Goal: Information Seeking & Learning: Learn about a topic

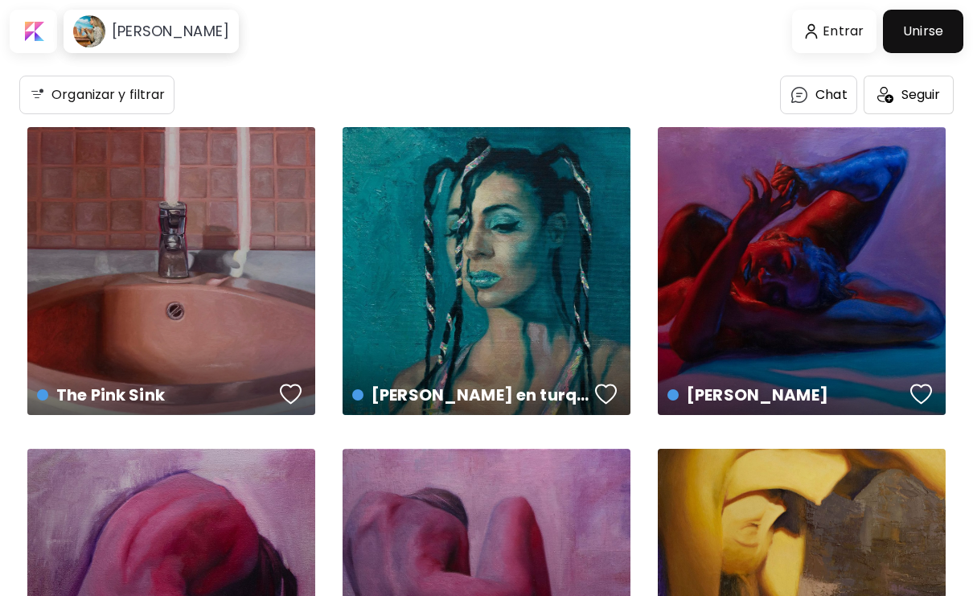
click at [252, 310] on div "The Pink Sink US$ 879 | 40 x 65 cm" at bounding box center [171, 271] width 288 height 288
click at [527, 324] on div "[PERSON_NAME] en turquesa phtalocyanine US$ 586 | 54 x 38 cm" at bounding box center [487, 271] width 288 height 288
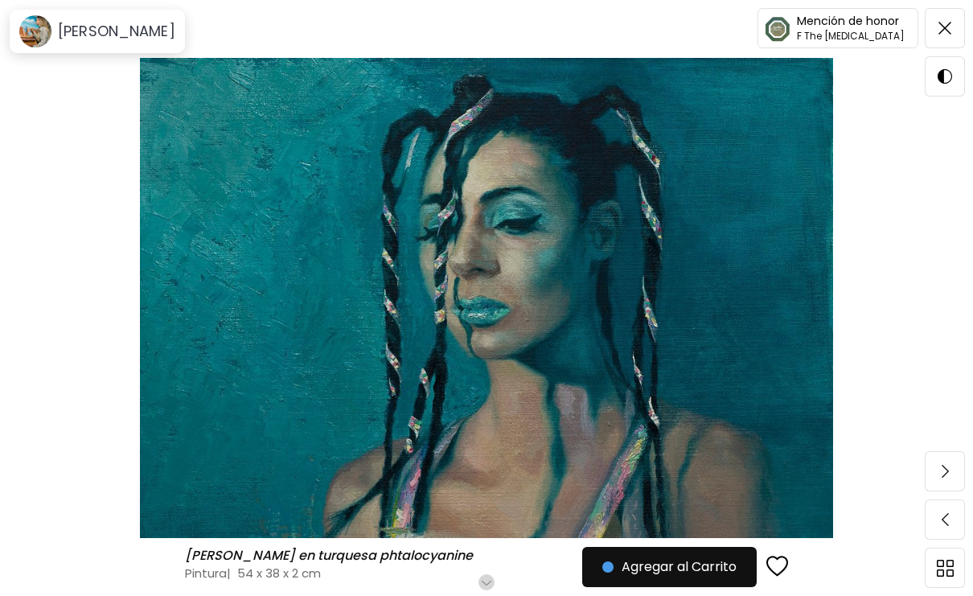
scroll to position [114, 0]
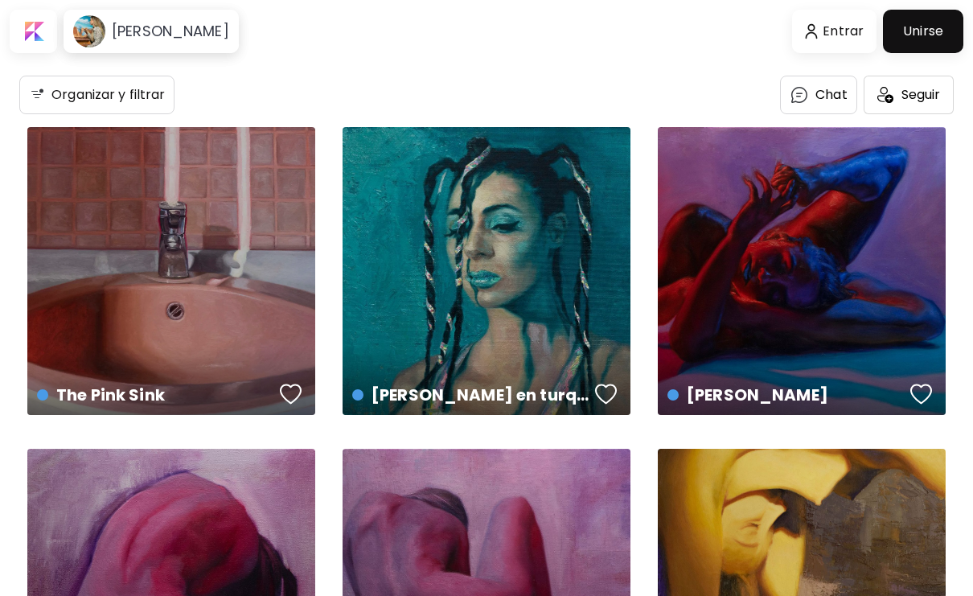
click at [125, 254] on div "The Pink Sink US$ 879 | 40 x 65 cm" at bounding box center [171, 271] width 288 height 288
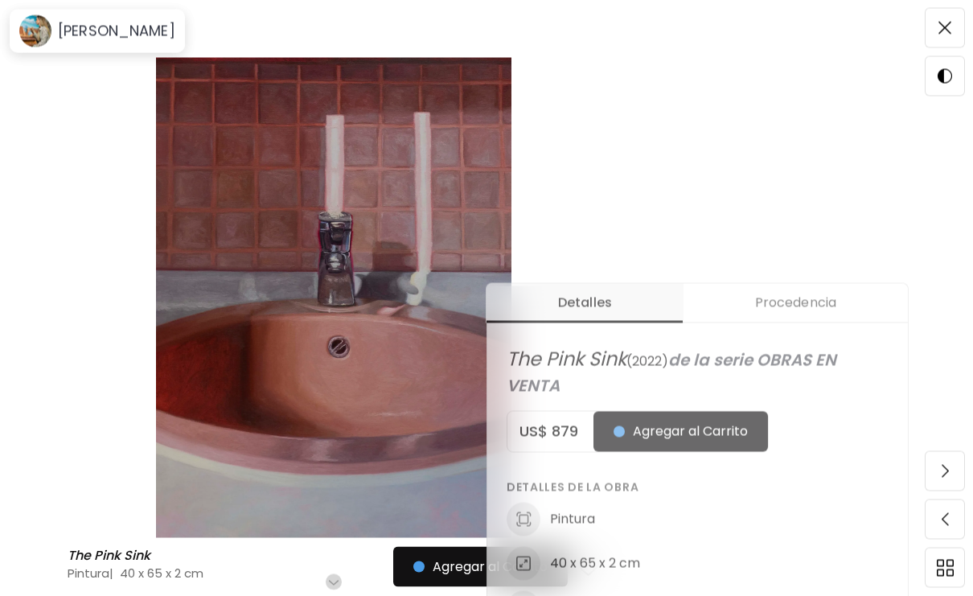
scroll to position [416, 0]
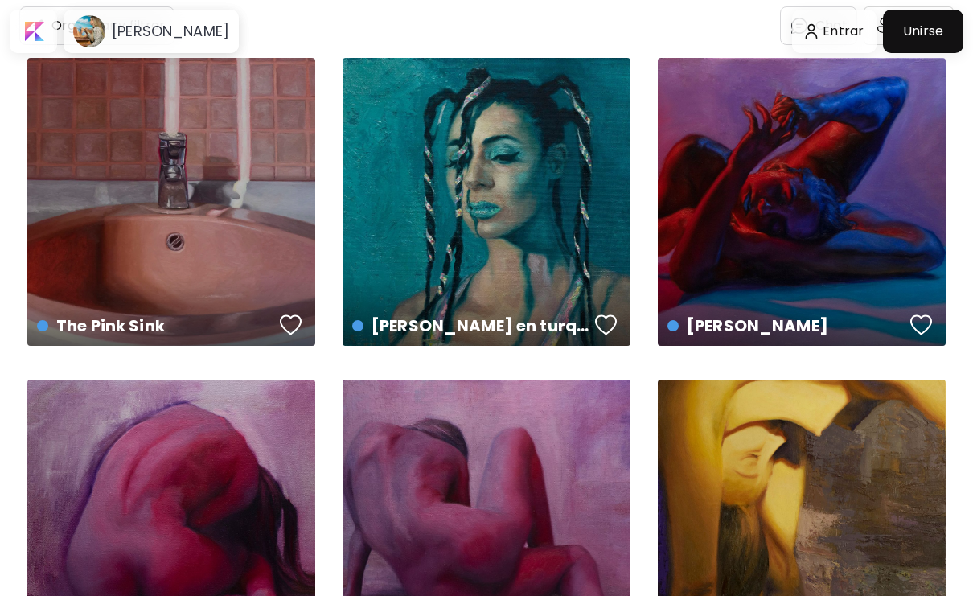
scroll to position [76, 0]
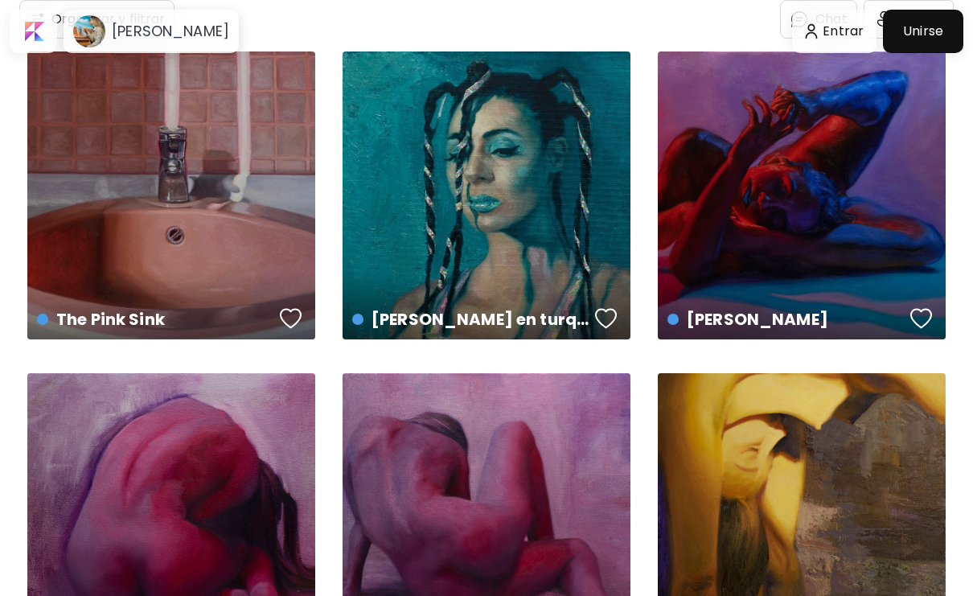
click at [125, 200] on div "The Pink Sink US$ 879 | 40 x 65 cm" at bounding box center [171, 195] width 288 height 288
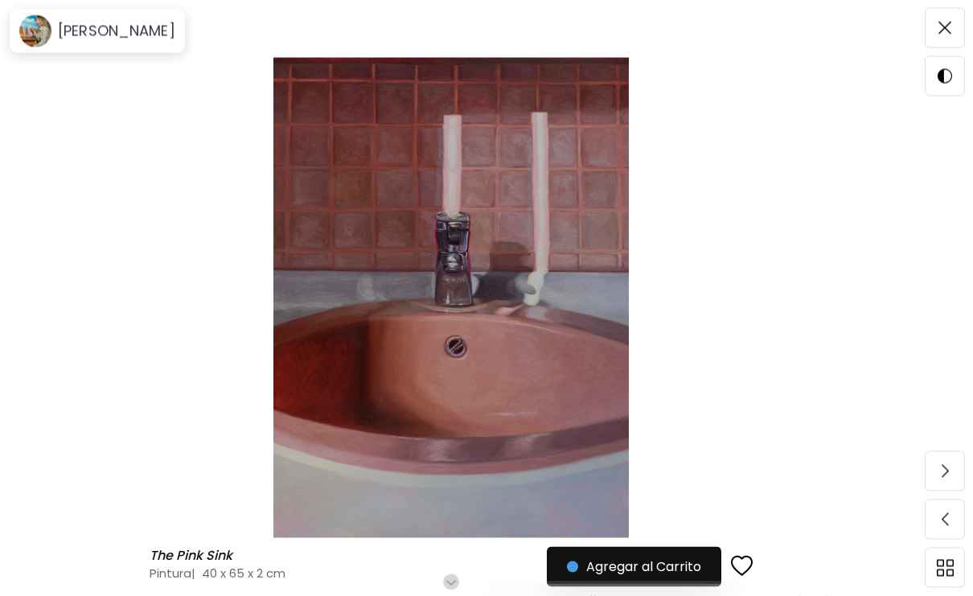
scroll to position [237, 0]
click at [943, 577] on img at bounding box center [945, 568] width 17 height 17
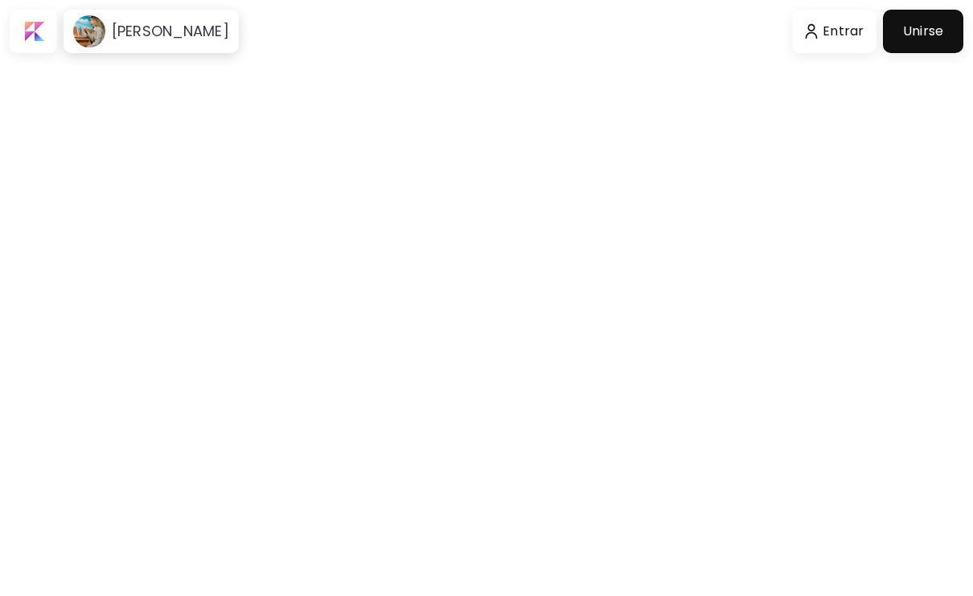
scroll to position [76, 0]
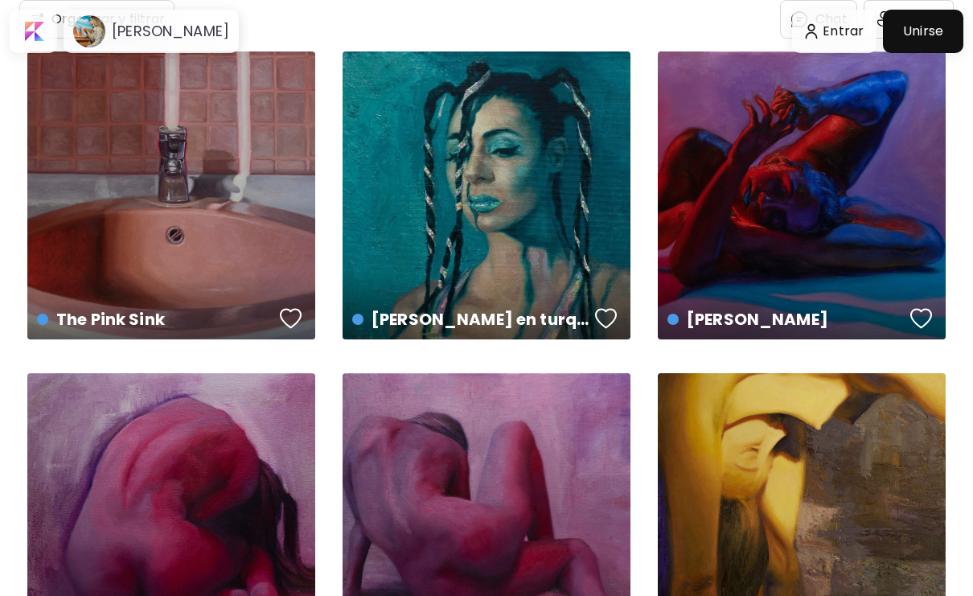
click at [410, 281] on div "[PERSON_NAME] en turquesa phtalocyanine US$ 586 | 54 x 38 cm" at bounding box center [486, 305] width 294 height 76
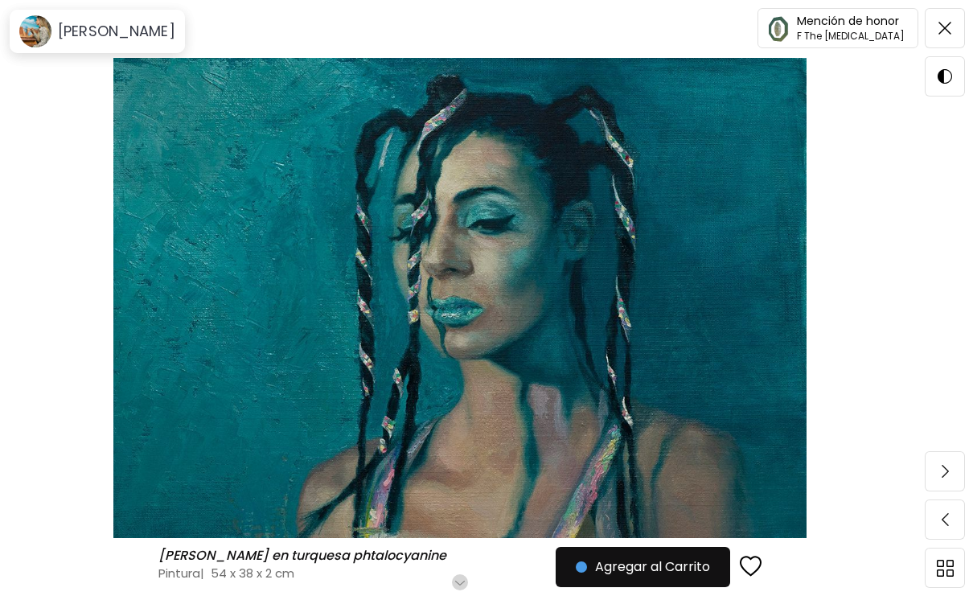
click at [456, 588] on button "button" at bounding box center [460, 582] width 16 height 16
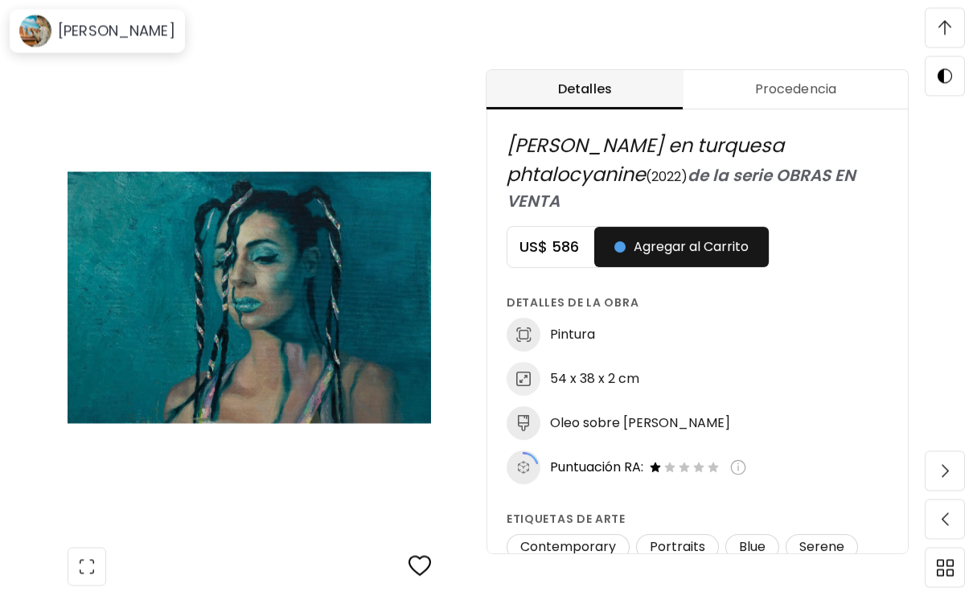
scroll to position [844, 0]
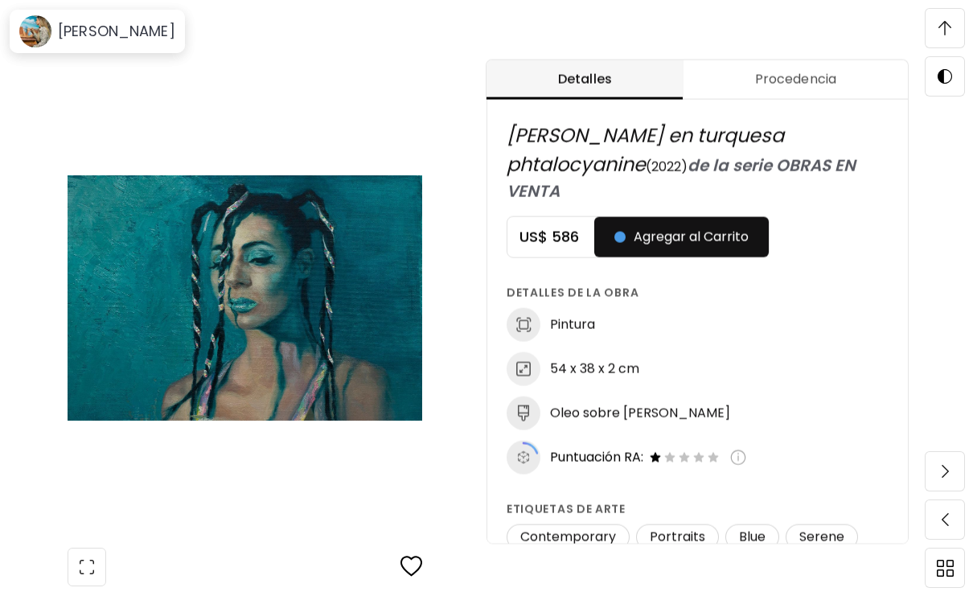
click at [942, 478] on img at bounding box center [945, 471] width 7 height 13
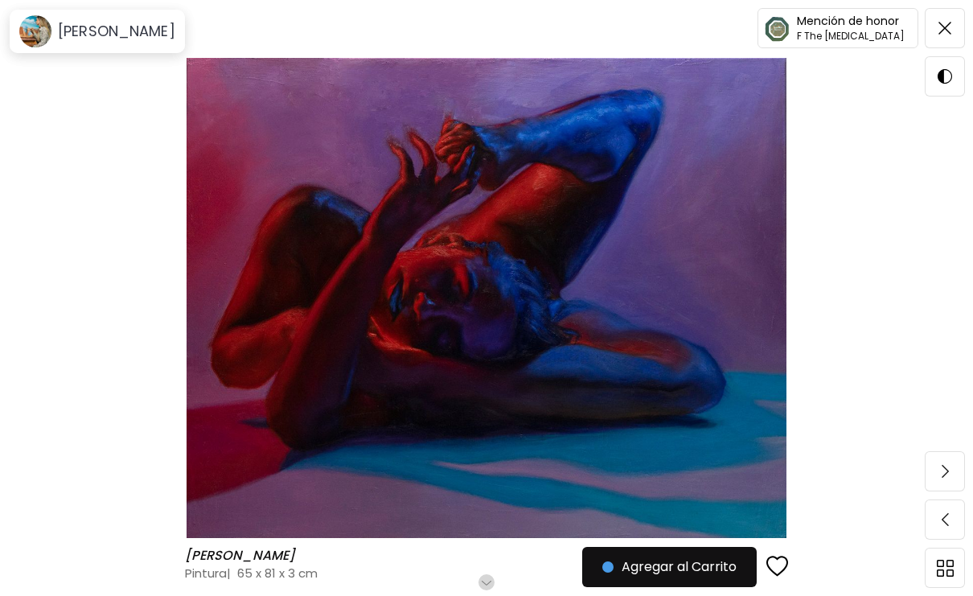
click at [946, 526] on img at bounding box center [945, 519] width 7 height 13
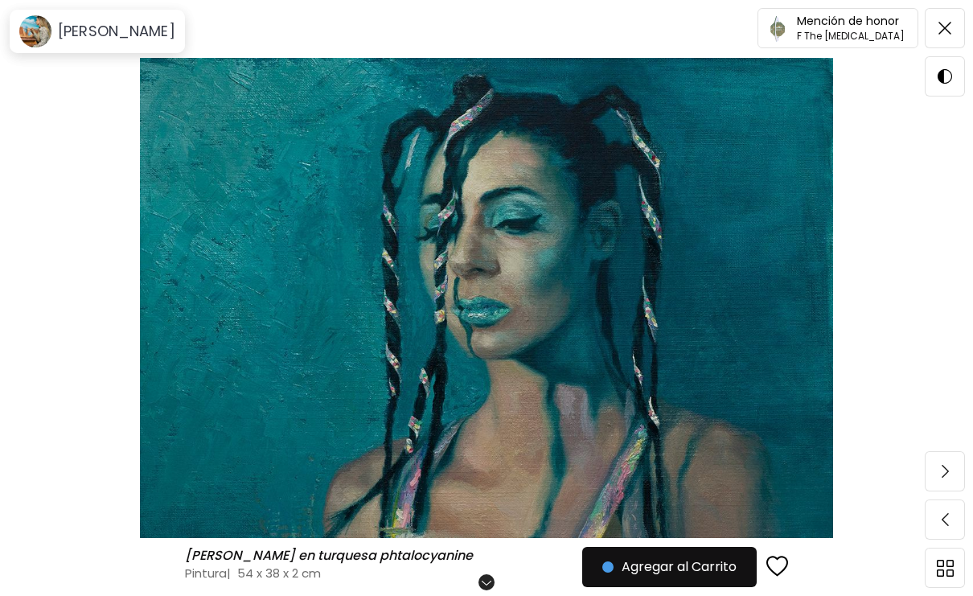
click at [945, 526] on img at bounding box center [945, 519] width 7 height 13
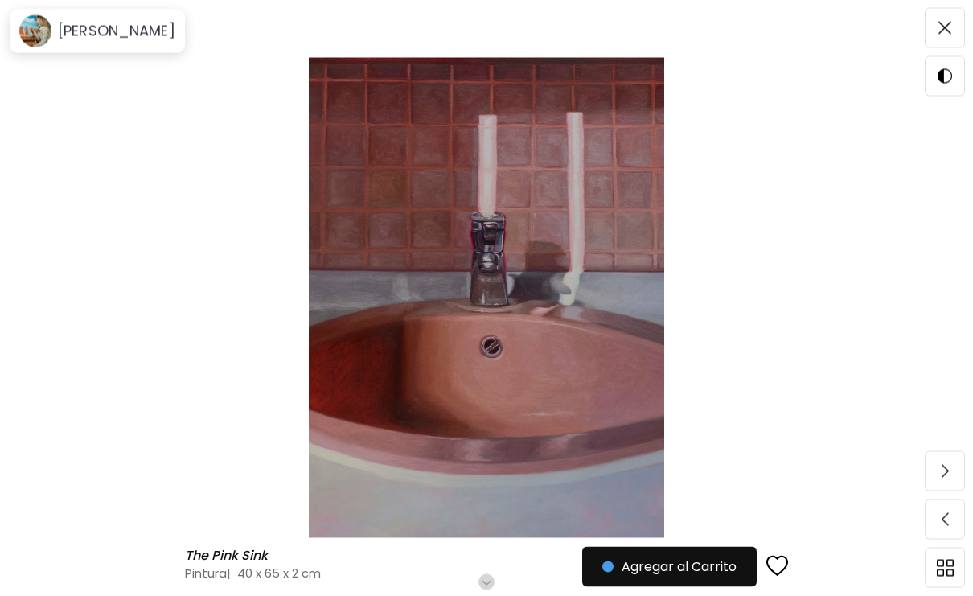
scroll to position [134, 0]
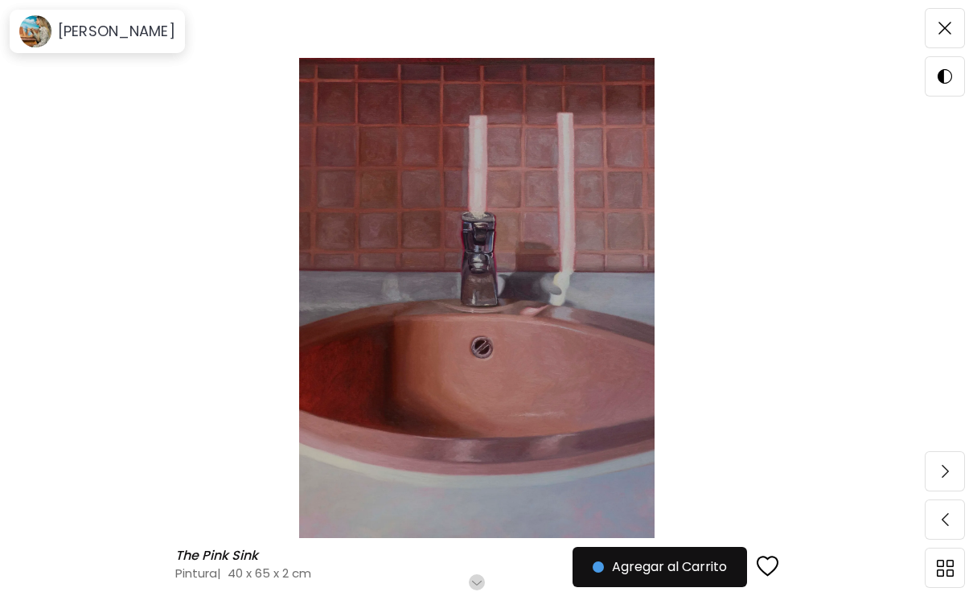
click at [473, 589] on h6 "Desplázate para ver más" at bounding box center [477, 582] width 141 height 13
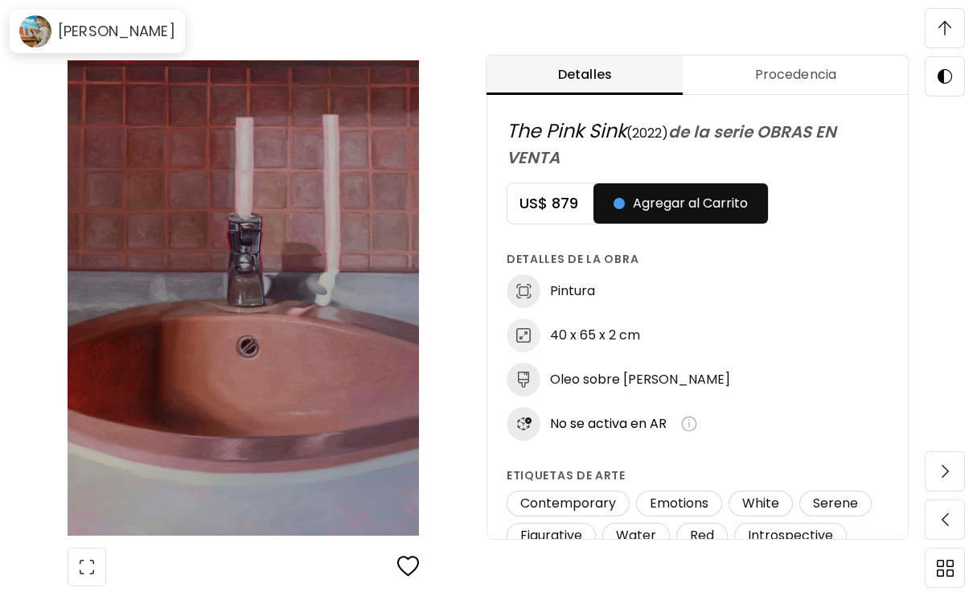
scroll to position [1, 0]
click at [943, 478] on img at bounding box center [945, 471] width 7 height 13
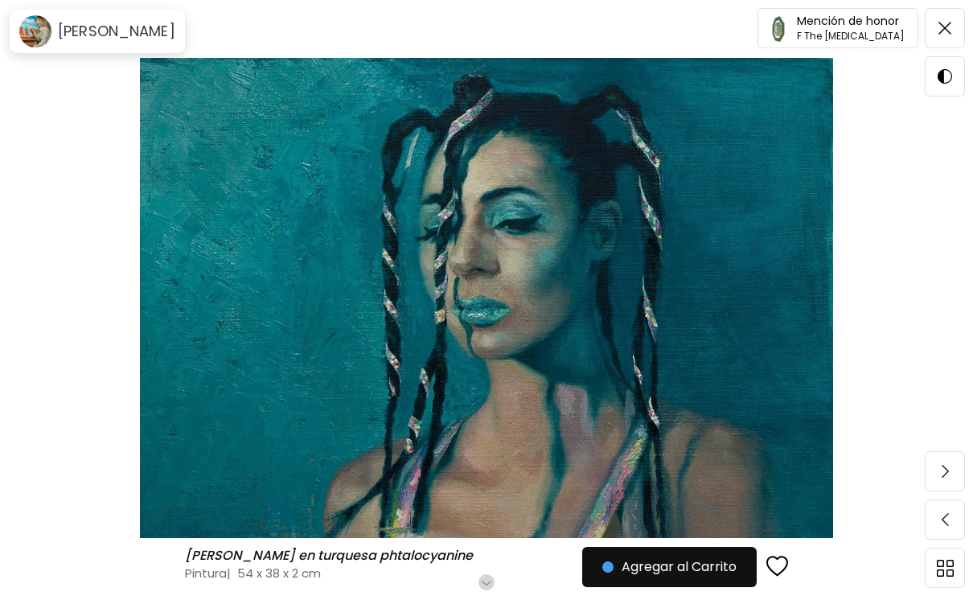
click at [479, 591] on div "Desplázate para ver más" at bounding box center [487, 581] width 16 height 20
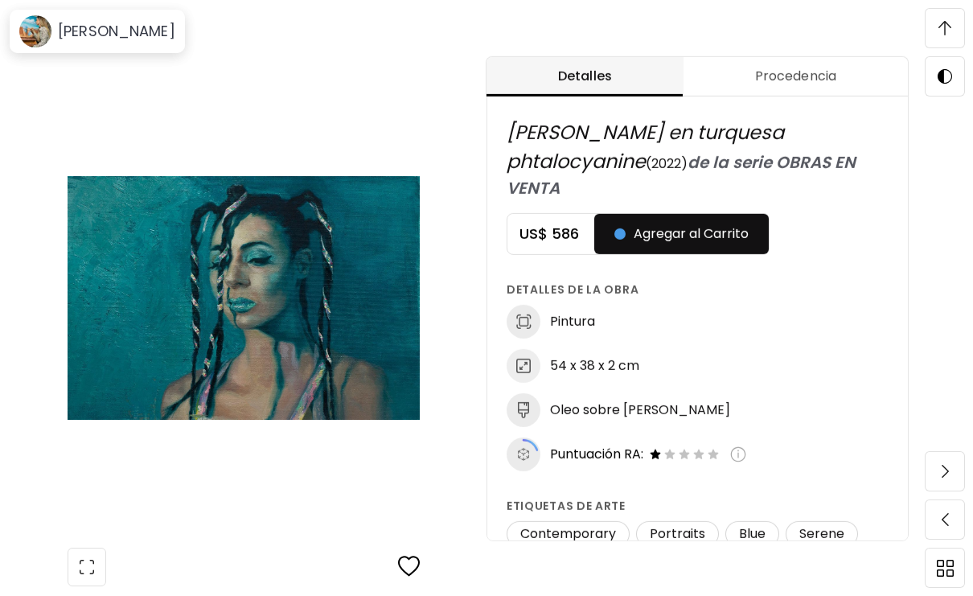
scroll to position [1, 0]
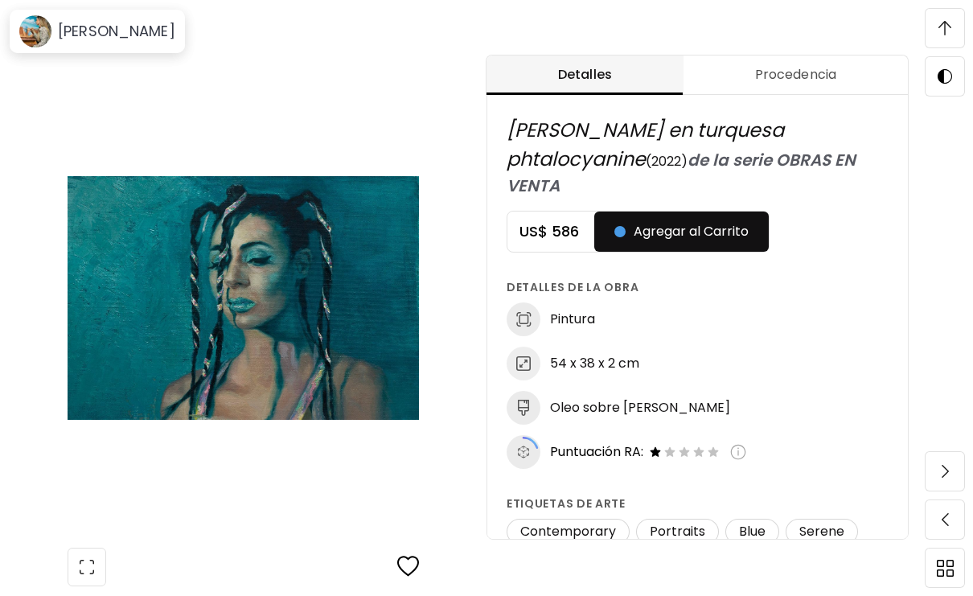
click at [948, 478] on img at bounding box center [945, 471] width 7 height 13
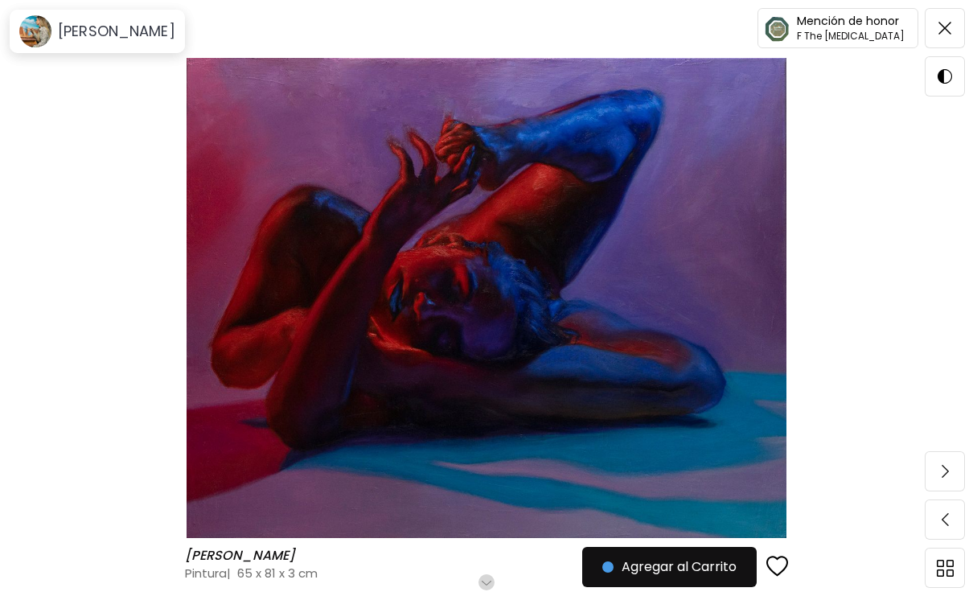
click at [490, 595] on div at bounding box center [486, 596] width 973 height 0
click at [484, 589] on button "button" at bounding box center [487, 582] width 16 height 16
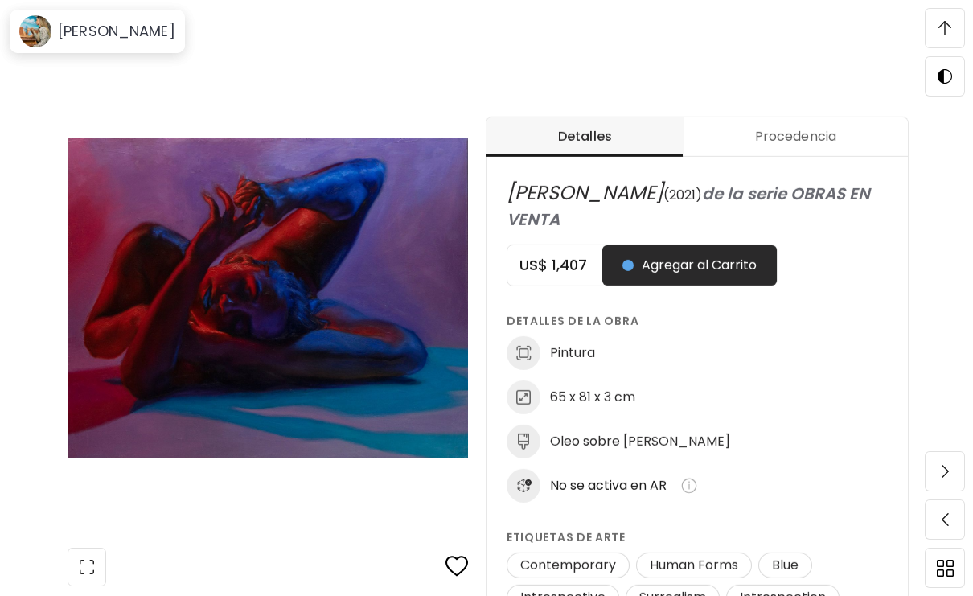
scroll to position [1, 0]
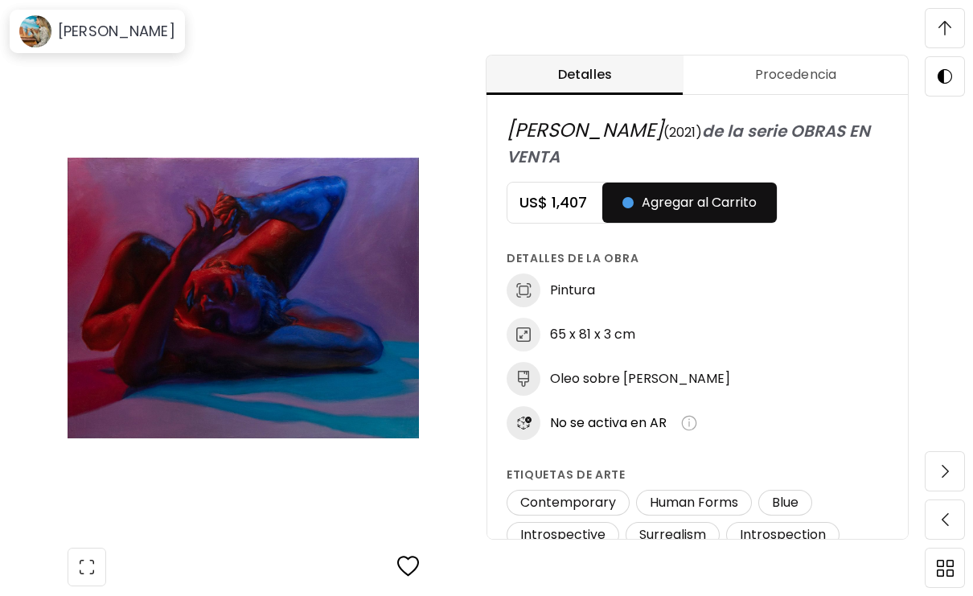
click at [947, 478] on img at bounding box center [945, 471] width 7 height 13
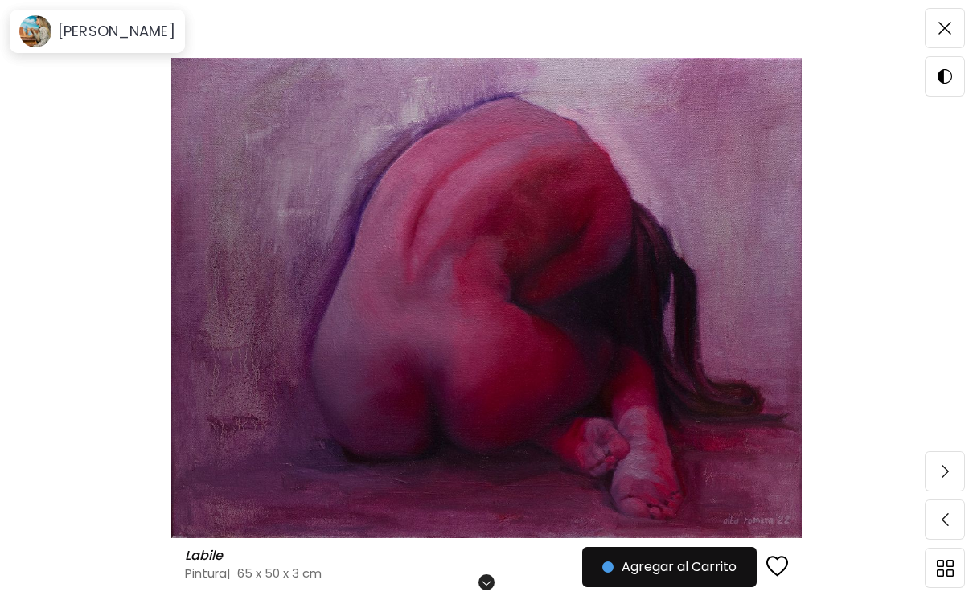
click at [480, 595] on div at bounding box center [486, 596] width 973 height 0
click at [485, 588] on button "button" at bounding box center [487, 582] width 16 height 16
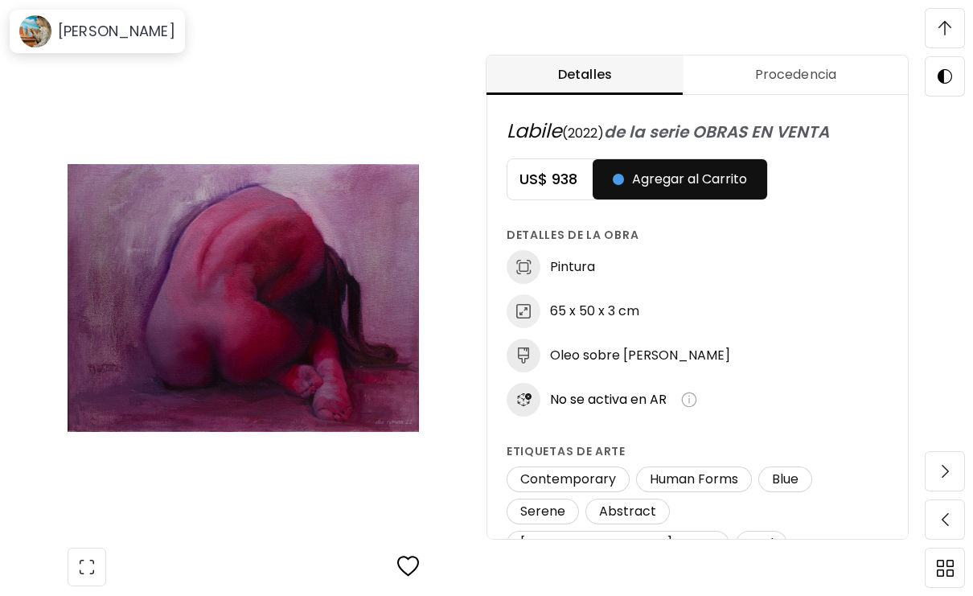
scroll to position [1, 0]
click at [947, 478] on img at bounding box center [945, 471] width 7 height 13
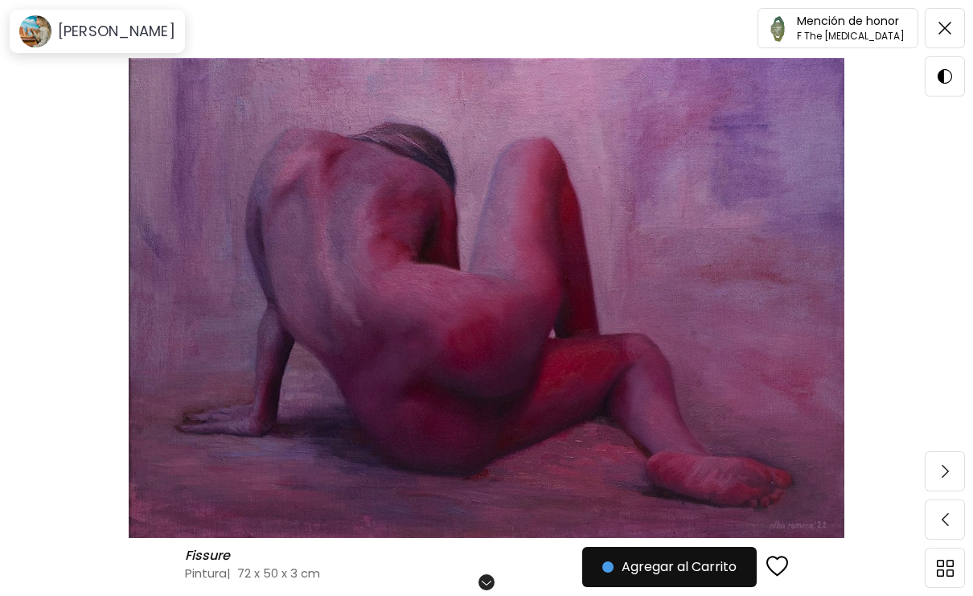
click at [486, 591] on div "Desplázate para ver más" at bounding box center [487, 581] width 16 height 20
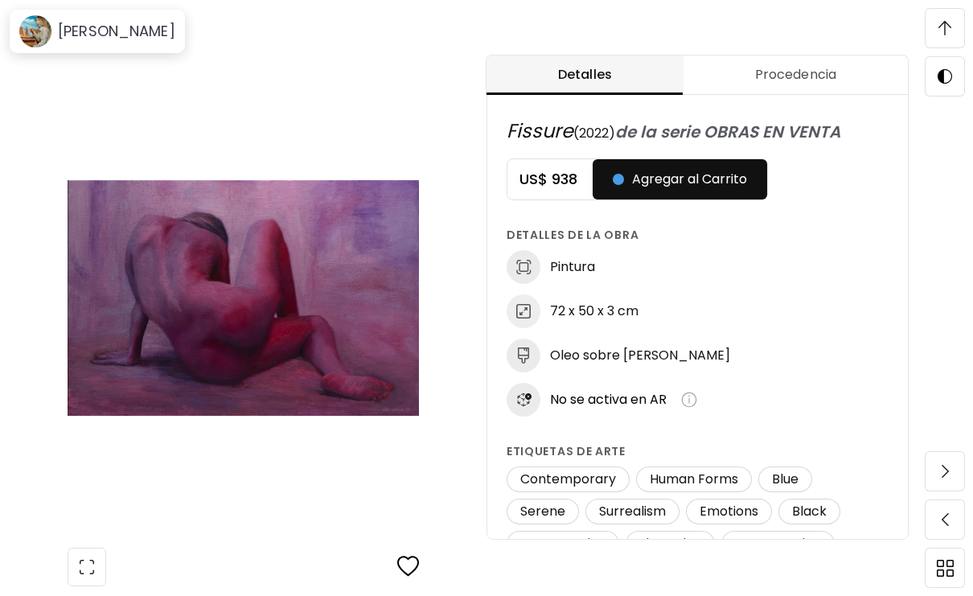
scroll to position [1, 0]
click at [938, 488] on span at bounding box center [945, 471] width 34 height 34
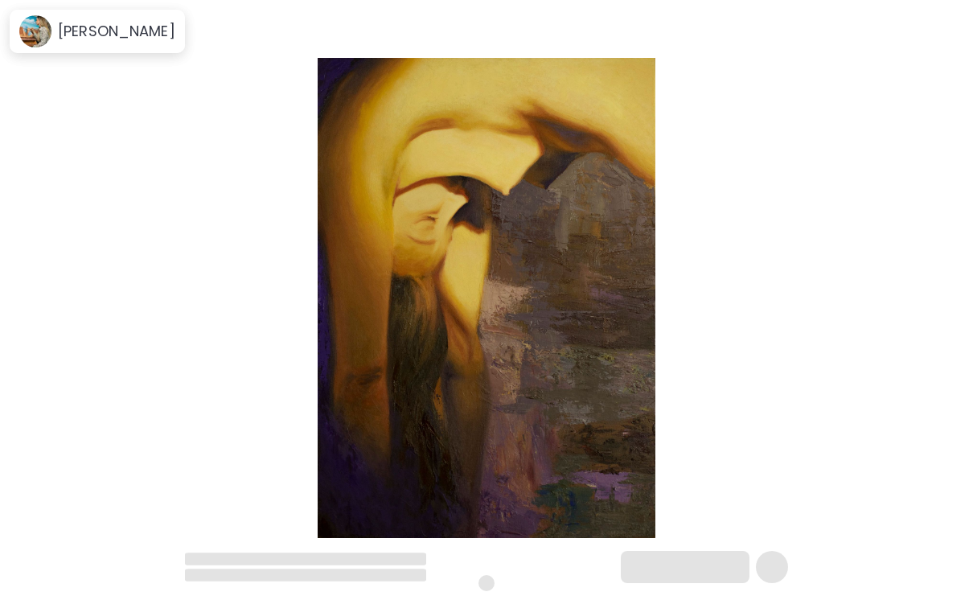
click at [915, 491] on div at bounding box center [486, 298] width 973 height 596
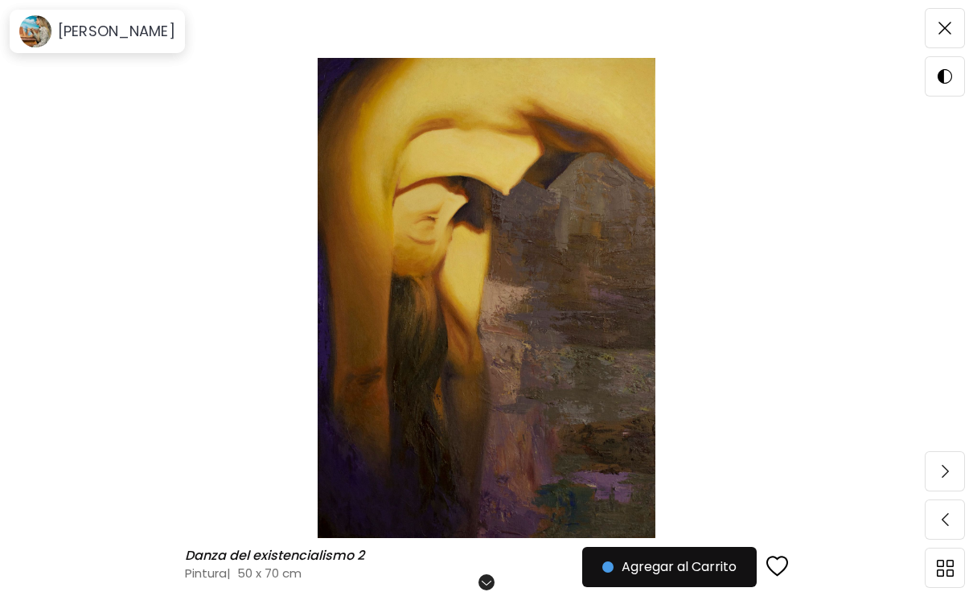
click at [488, 589] on h6 "Desplázate para ver más" at bounding box center [487, 582] width 141 height 13
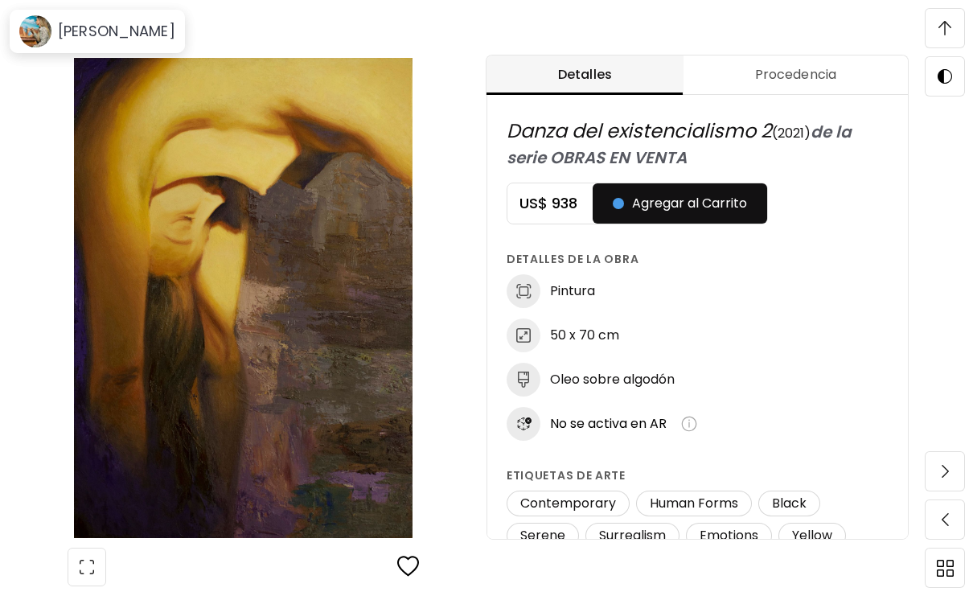
scroll to position [1, 0]
click at [949, 488] on span at bounding box center [945, 471] width 34 height 34
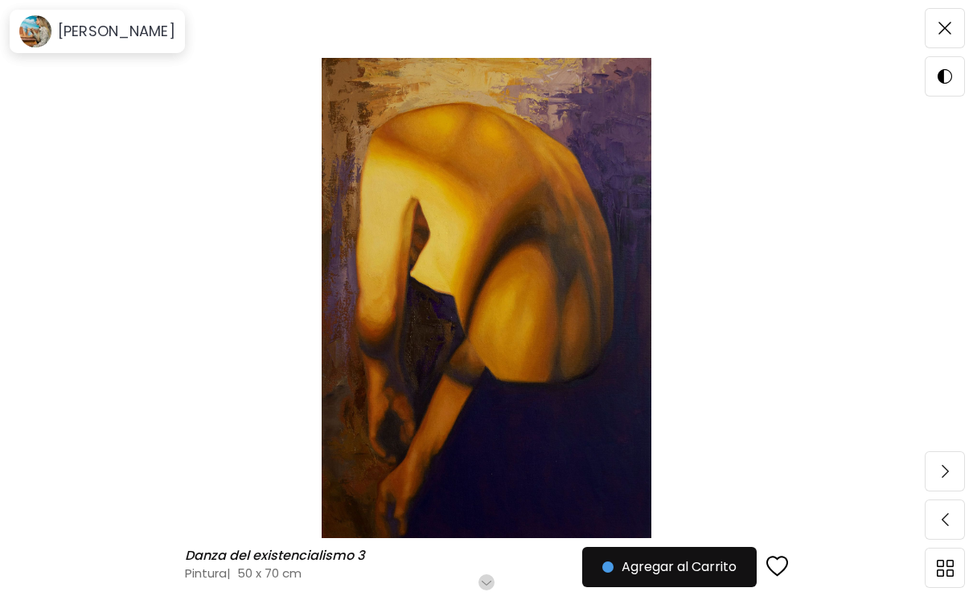
click at [948, 478] on img at bounding box center [945, 471] width 7 height 13
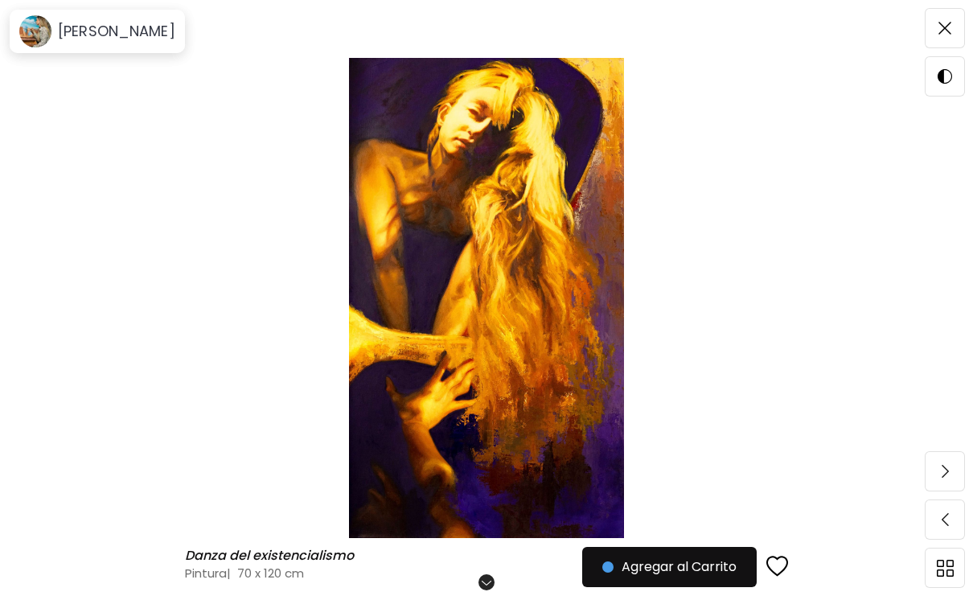
click at [474, 582] on h4 "Pintura | 70 x 120 cm" at bounding box center [410, 573] width 450 height 17
click at [487, 595] on div at bounding box center [486, 596] width 973 height 0
click at [487, 589] on button "button" at bounding box center [487, 582] width 16 height 16
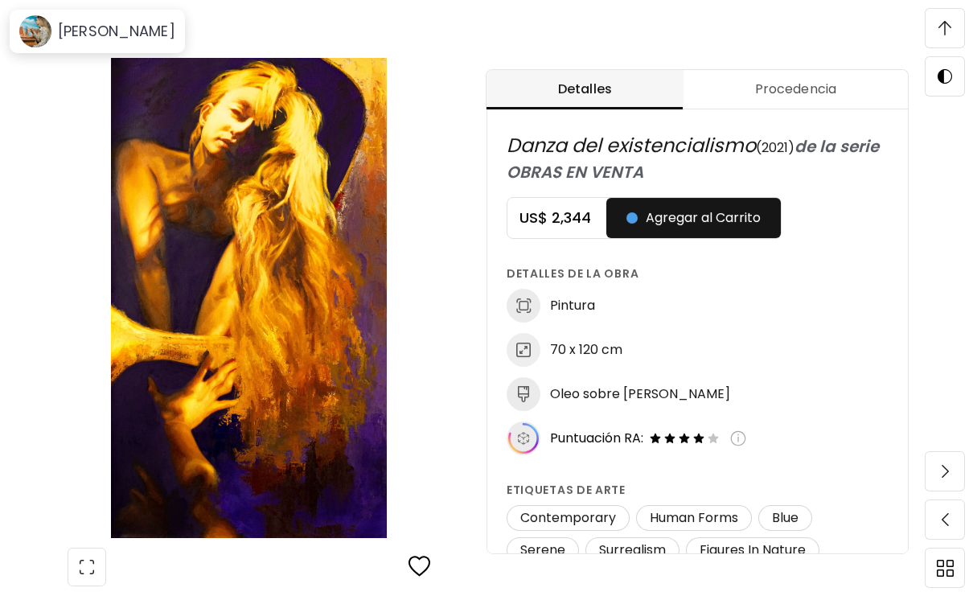
scroll to position [1, 0]
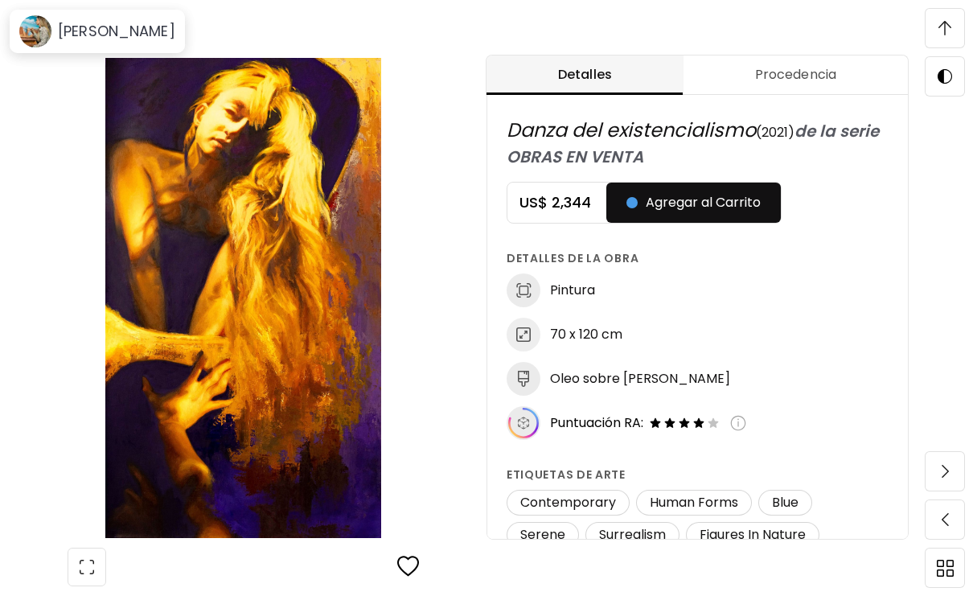
click at [948, 478] on img at bounding box center [945, 471] width 7 height 13
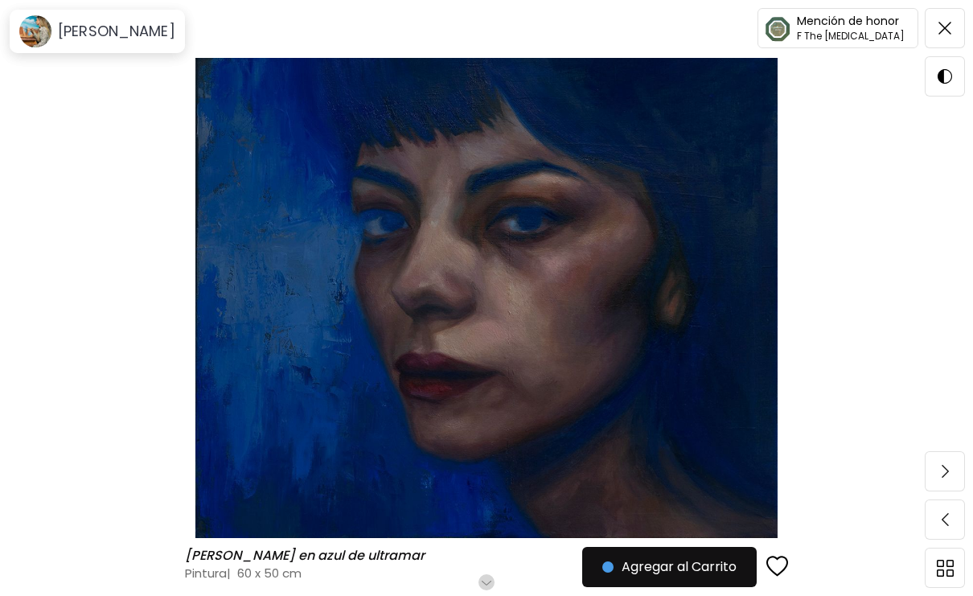
click at [486, 595] on div at bounding box center [486, 596] width 973 height 0
click at [491, 595] on div at bounding box center [486, 596] width 973 height 0
click at [485, 591] on div "Desplázate para ver más" at bounding box center [487, 581] width 16 height 20
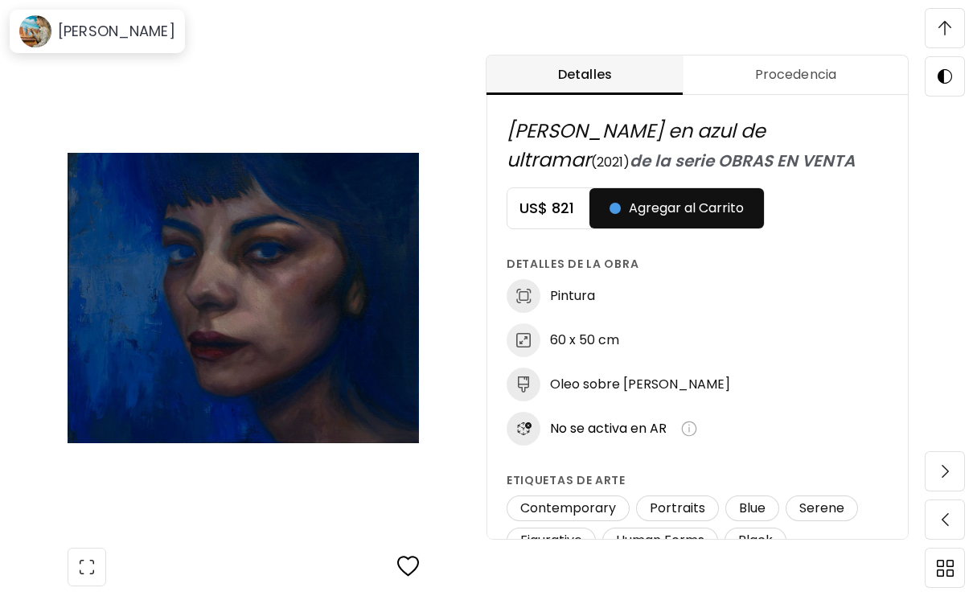
scroll to position [1, 0]
click at [942, 478] on img at bounding box center [945, 471] width 7 height 13
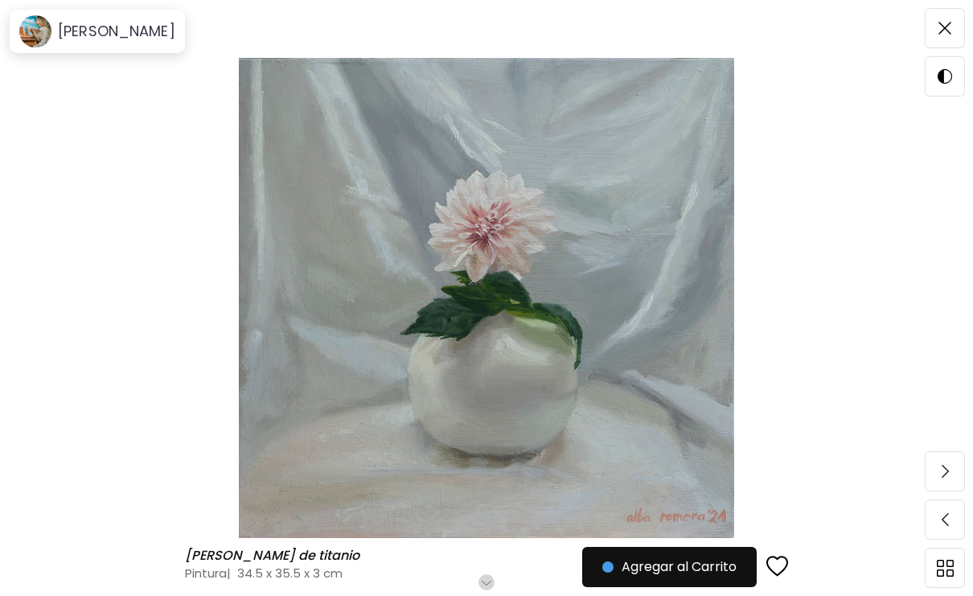
click at [483, 590] on button "button" at bounding box center [487, 582] width 16 height 16
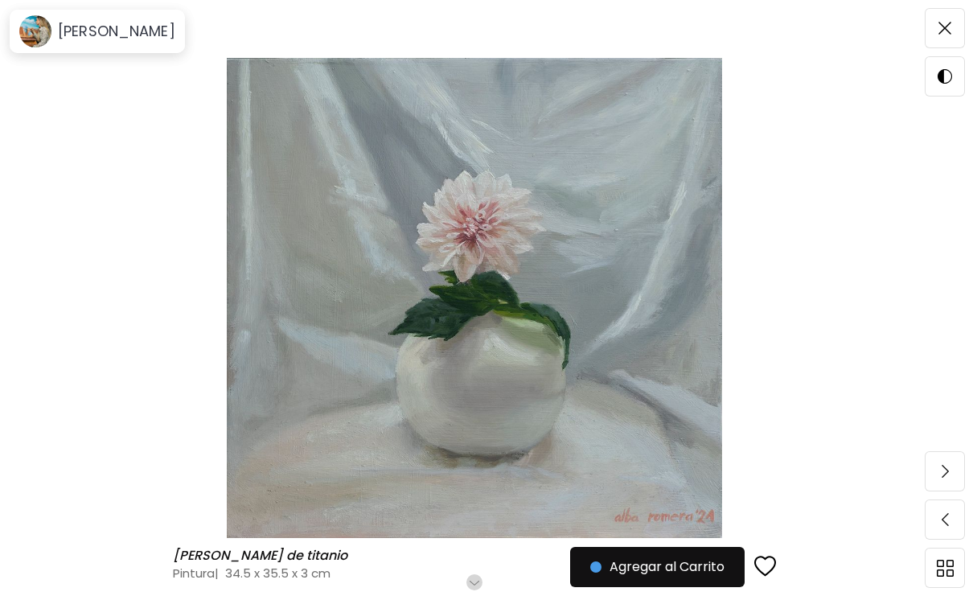
scroll to position [844, 0]
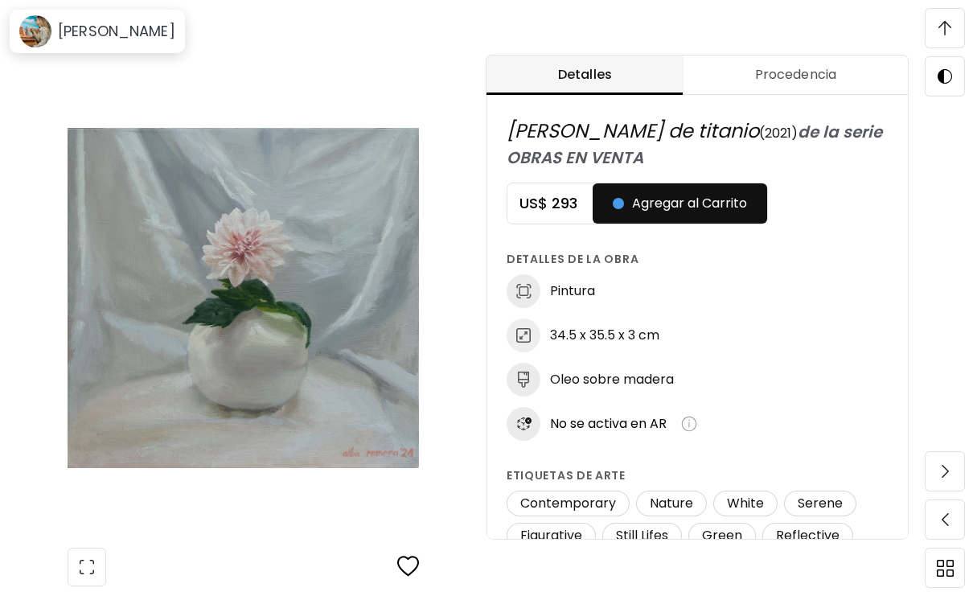
click at [938, 488] on span at bounding box center [945, 471] width 34 height 34
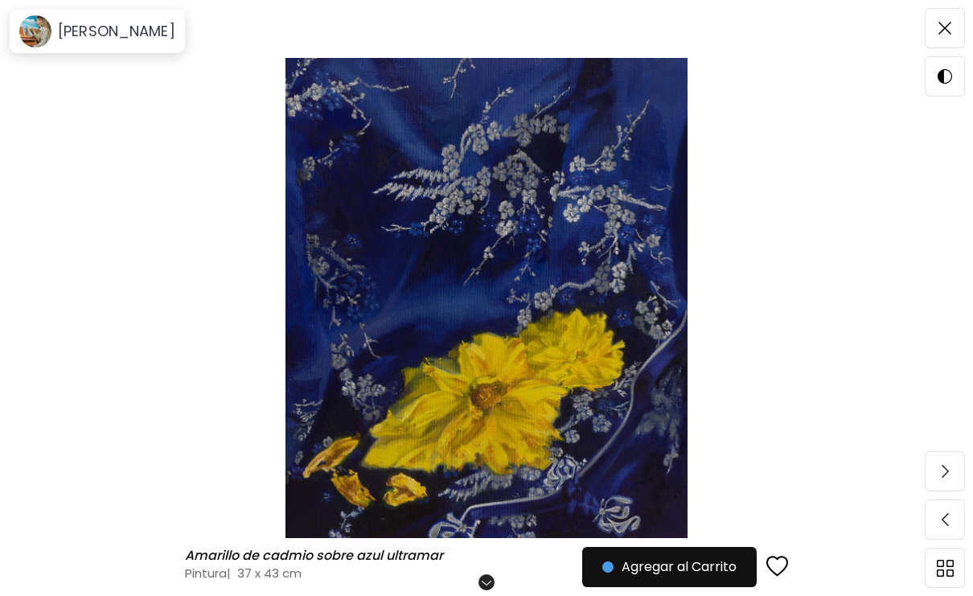
click at [483, 595] on div at bounding box center [486, 596] width 973 height 0
click at [492, 595] on div at bounding box center [486, 596] width 973 height 0
click at [486, 590] on button "button" at bounding box center [487, 582] width 16 height 16
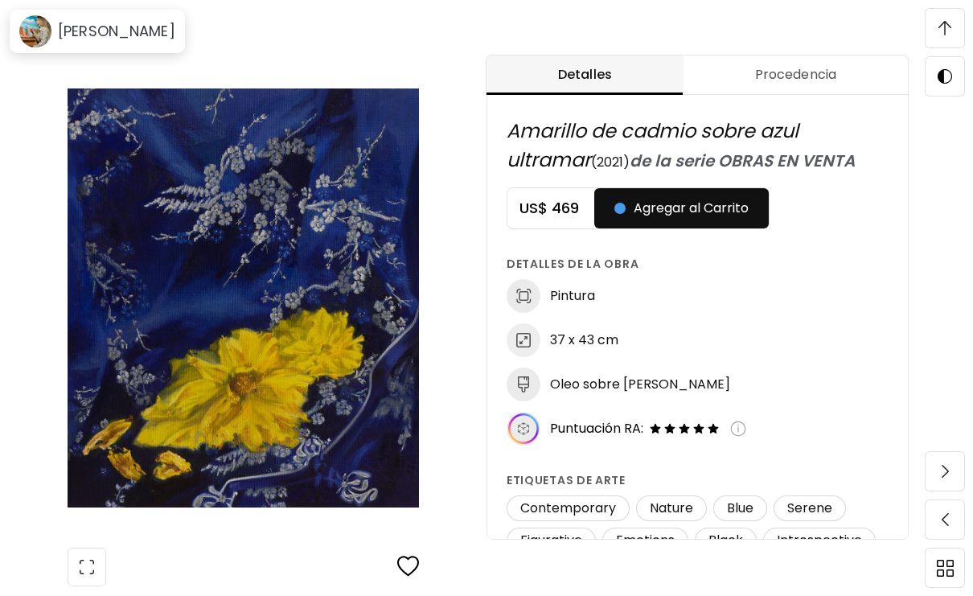
scroll to position [1, 0]
click at [946, 478] on img at bounding box center [945, 471] width 7 height 13
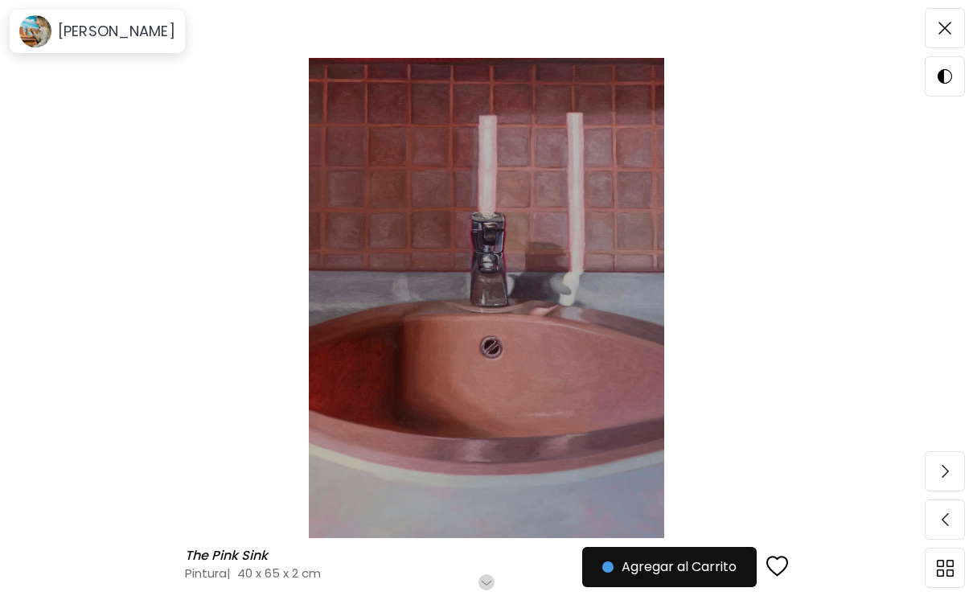
click at [491, 595] on div at bounding box center [486, 596] width 973 height 0
click at [483, 589] on button "button" at bounding box center [487, 582] width 16 height 16
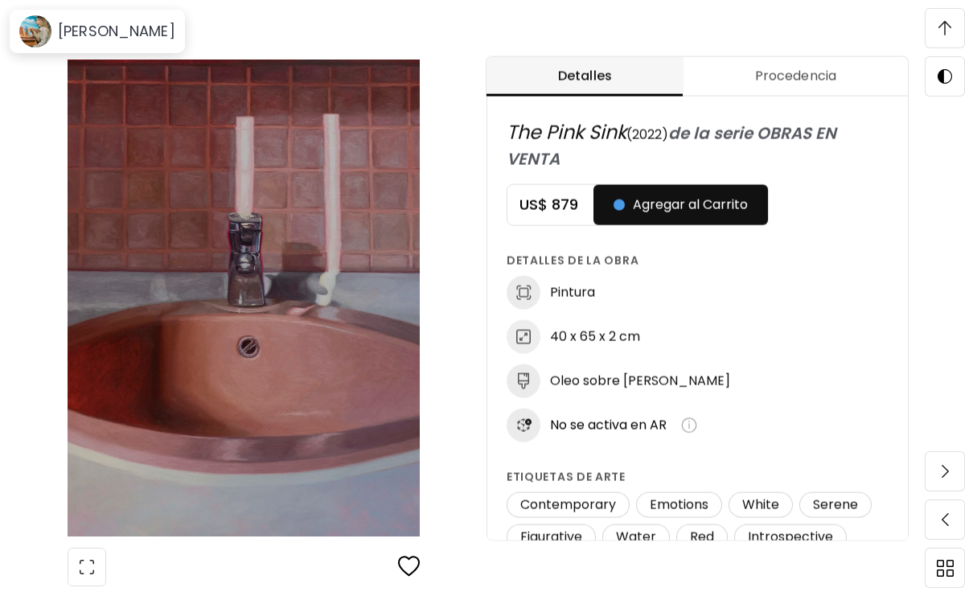
scroll to position [1, 0]
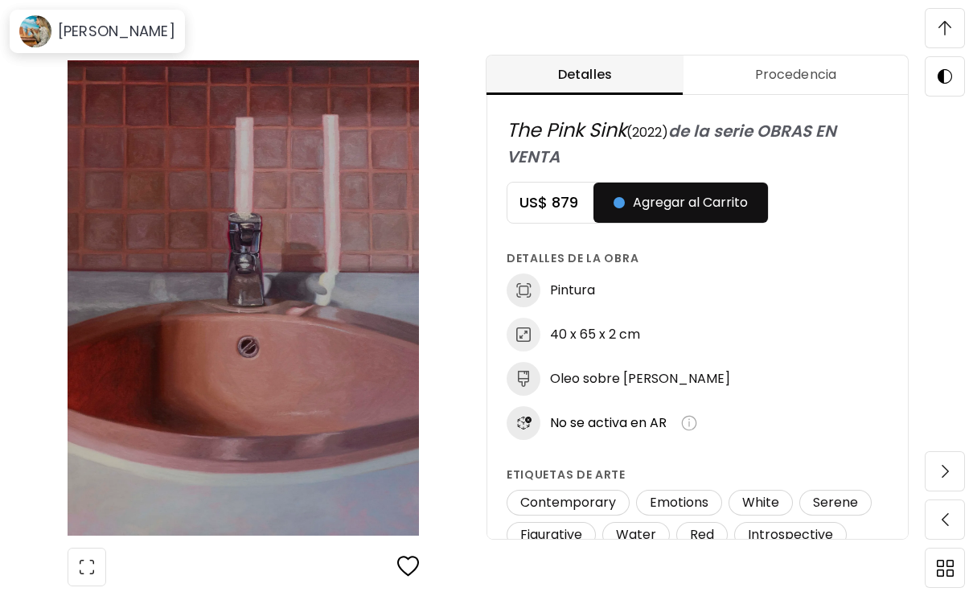
click at [959, 488] on span at bounding box center [945, 471] width 34 height 34
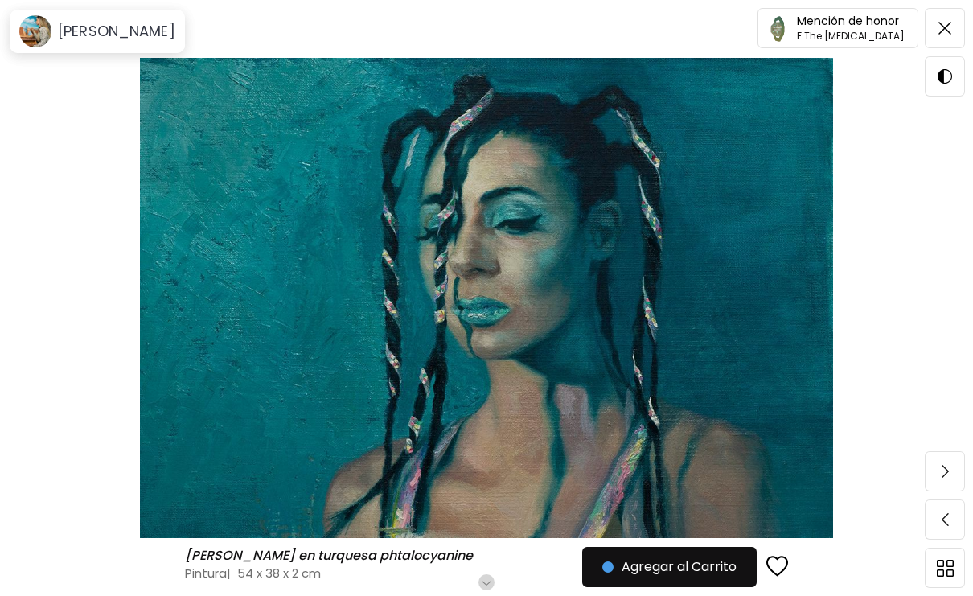
click at [489, 595] on div at bounding box center [486, 596] width 973 height 0
click at [489, 590] on button "button" at bounding box center [487, 582] width 16 height 16
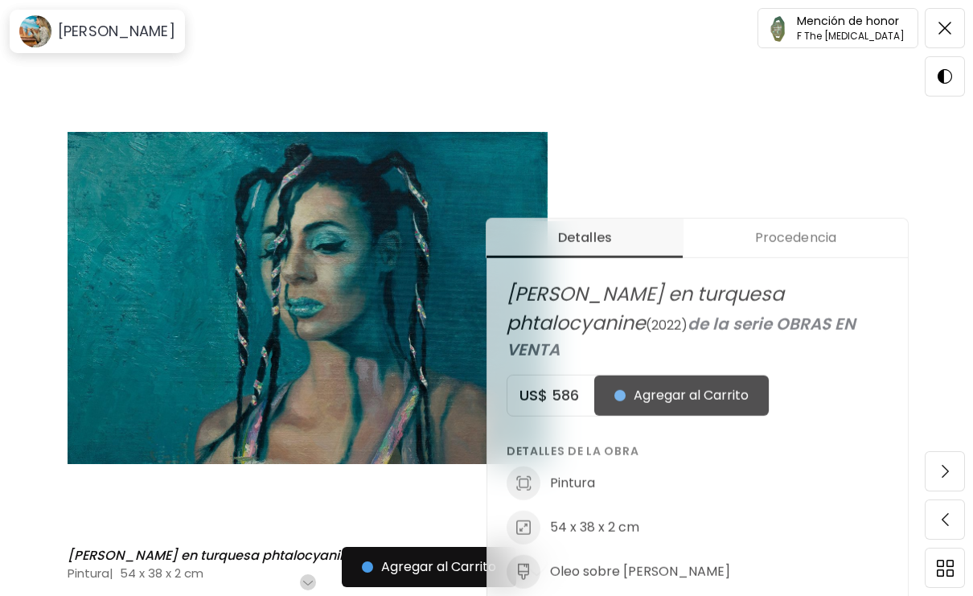
scroll to position [1, 0]
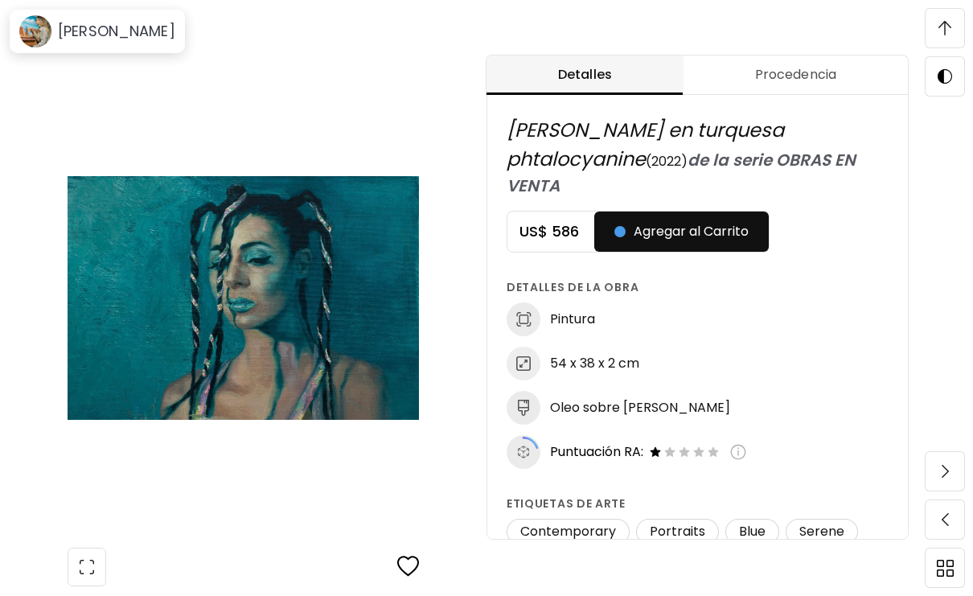
click at [942, 488] on span at bounding box center [945, 471] width 34 height 34
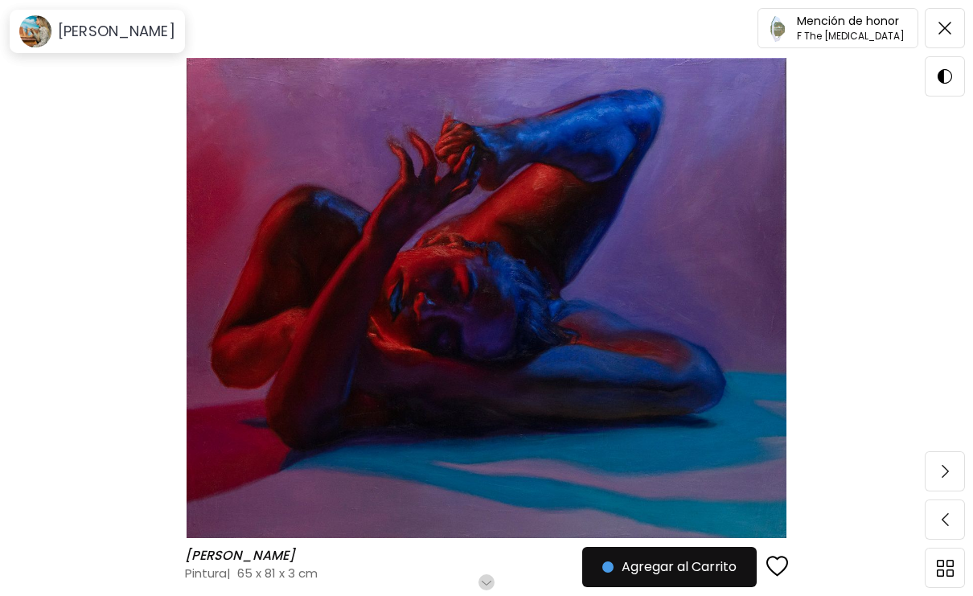
click at [491, 589] on button "button" at bounding box center [487, 582] width 16 height 16
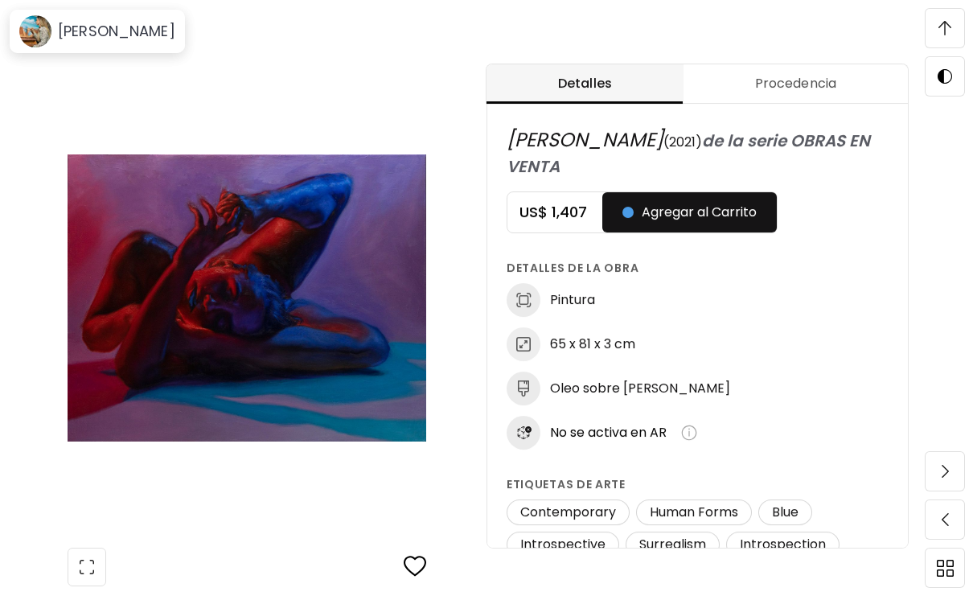
scroll to position [1, 0]
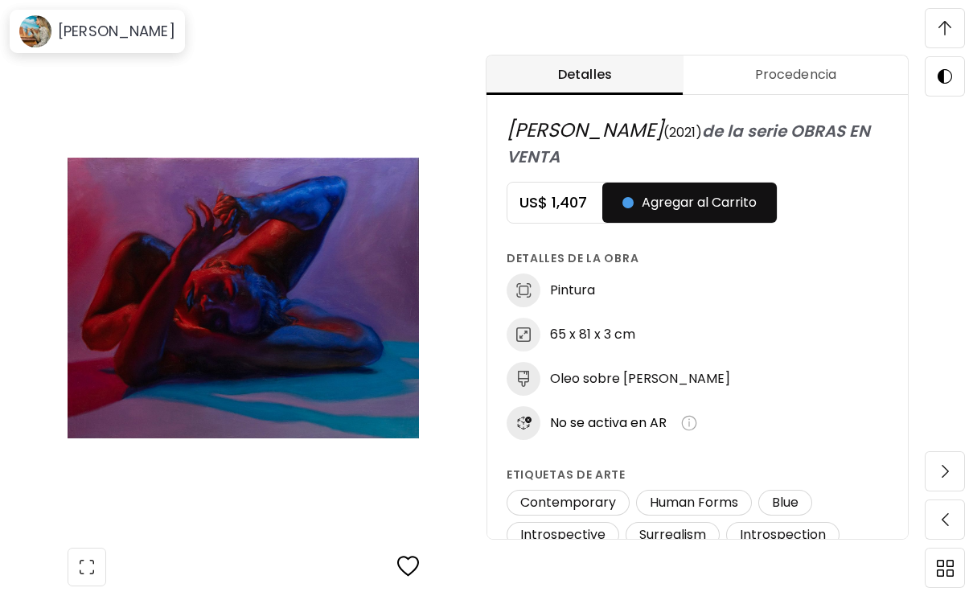
click at [942, 478] on img at bounding box center [945, 471] width 7 height 13
